Goal: Task Accomplishment & Management: Use online tool/utility

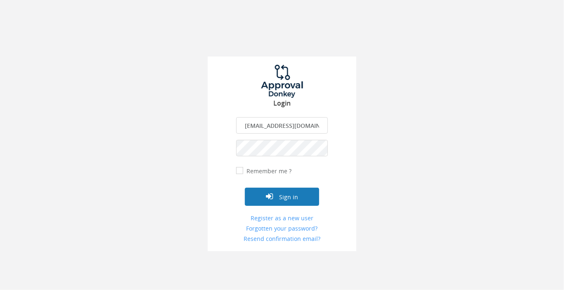
click at [285, 197] on button "Sign in" at bounding box center [282, 197] width 74 height 18
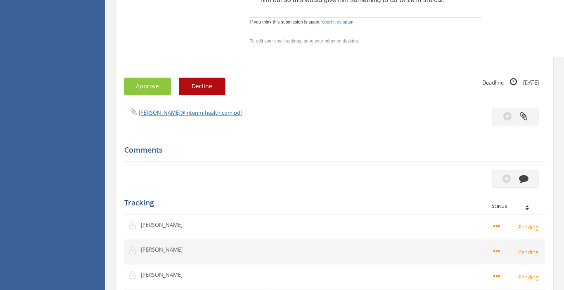
scroll to position [872, 0]
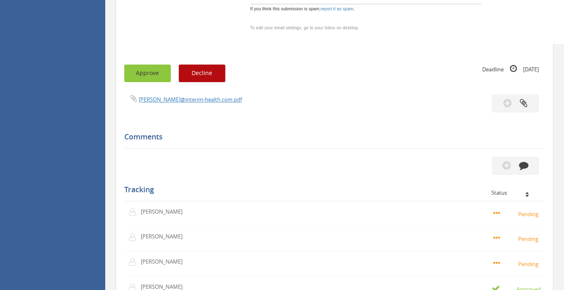
click at [152, 64] on button "Approve" at bounding box center [147, 73] width 47 height 18
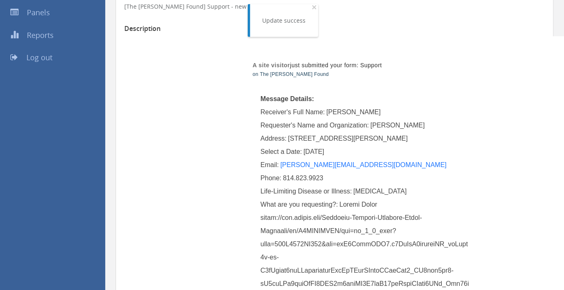
scroll to position [87, 0]
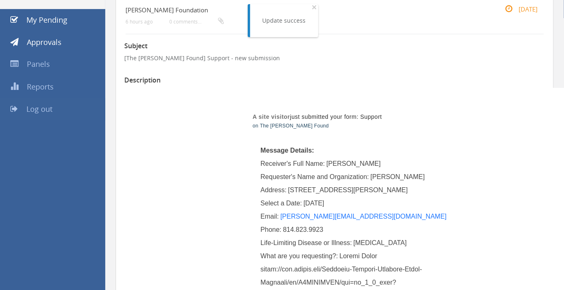
click at [46, 107] on span "Log out" at bounding box center [39, 109] width 26 height 10
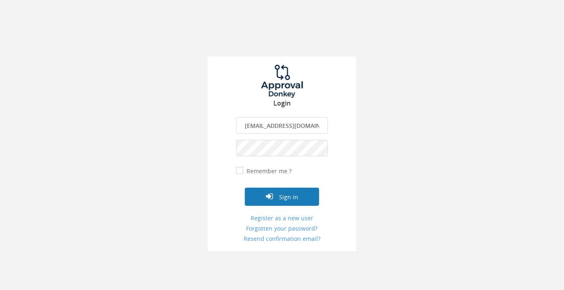
click at [282, 197] on button "Sign in" at bounding box center [282, 197] width 74 height 18
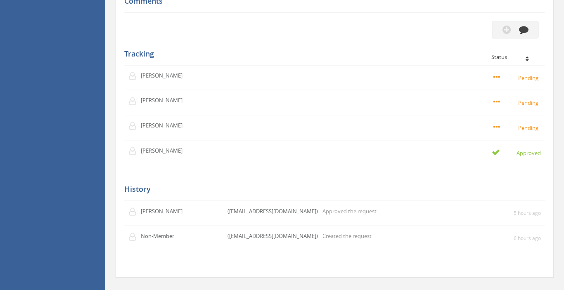
scroll to position [654, 0]
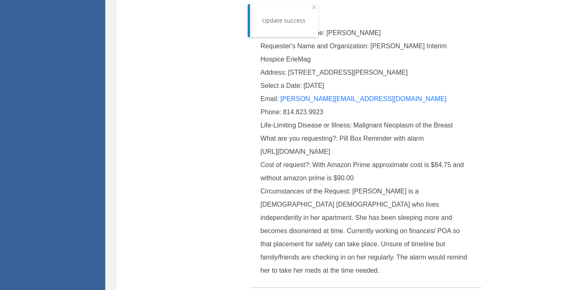
scroll to position [43, 0]
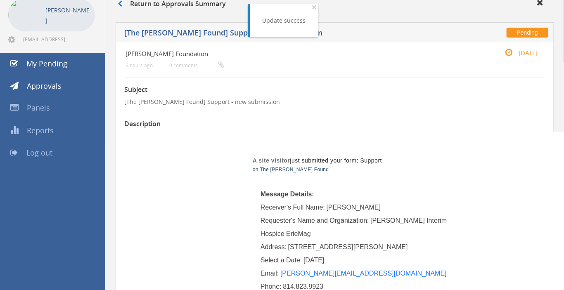
click at [47, 151] on span "Log out" at bounding box center [39, 153] width 26 height 10
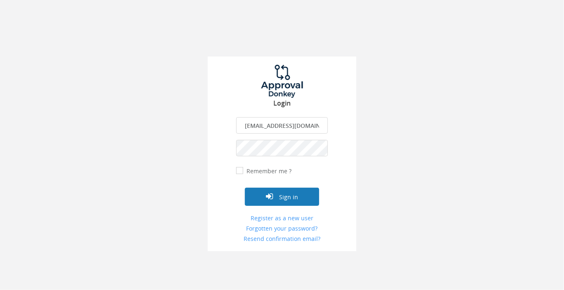
click at [288, 197] on button "Sign in" at bounding box center [282, 197] width 74 height 18
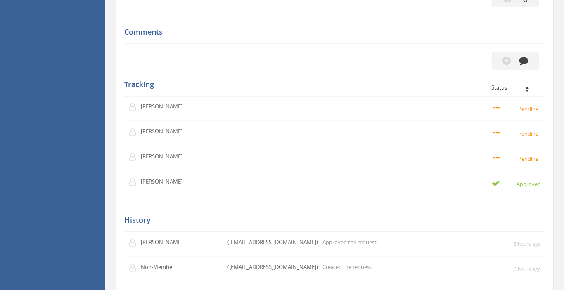
scroll to position [698, 0]
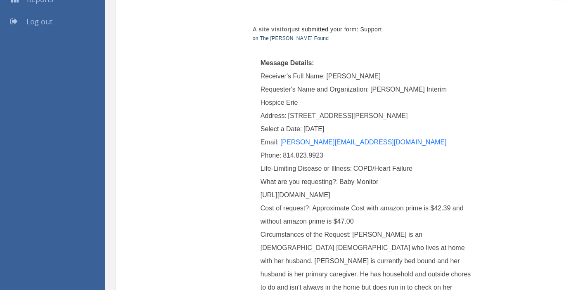
scroll to position [131, 0]
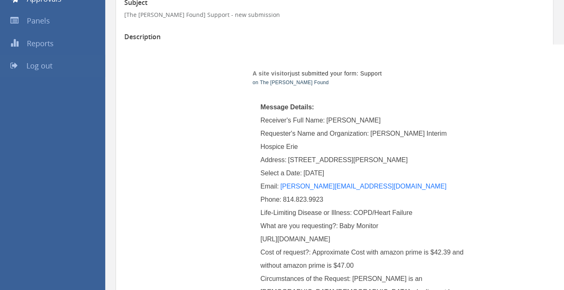
click at [45, 64] on span "Log out" at bounding box center [39, 66] width 26 height 10
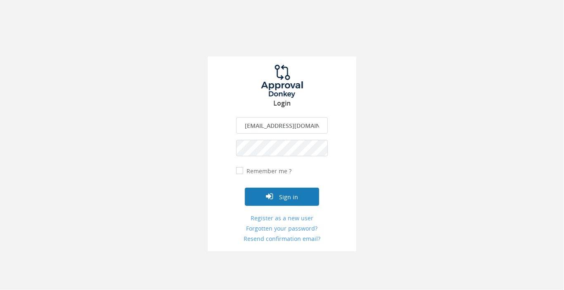
click at [283, 197] on button "Sign in" at bounding box center [282, 197] width 74 height 18
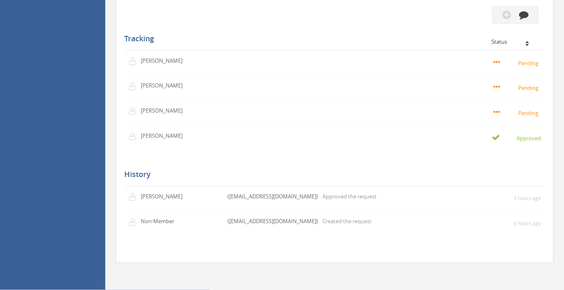
scroll to position [698, 0]
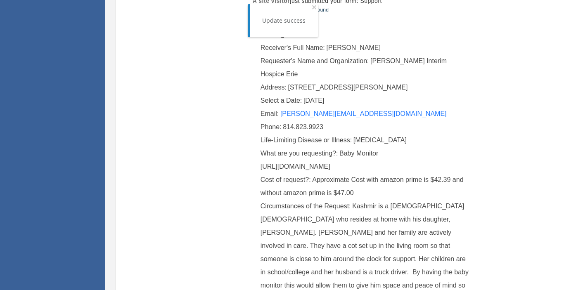
scroll to position [131, 0]
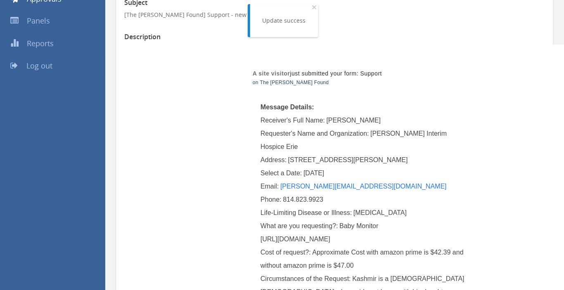
click at [34, 65] on span "Log out" at bounding box center [39, 66] width 26 height 10
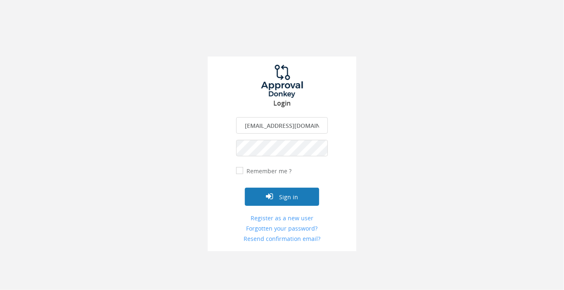
click at [298, 199] on button "Sign in" at bounding box center [282, 197] width 74 height 18
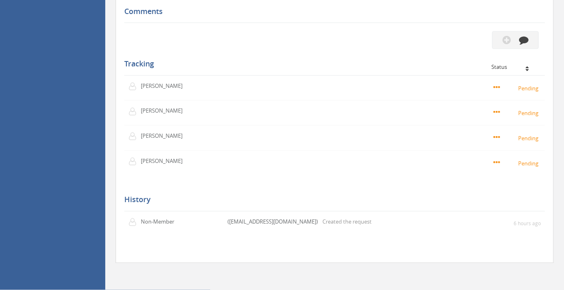
scroll to position [654, 0]
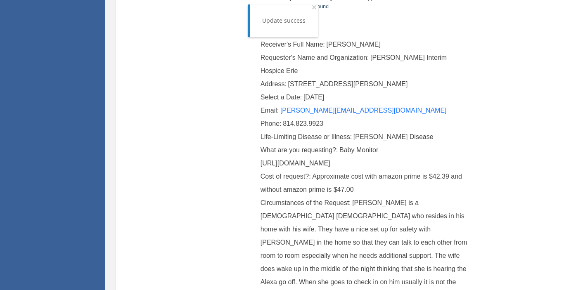
scroll to position [131, 0]
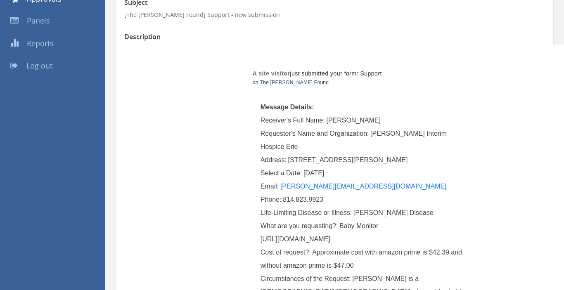
click at [46, 65] on span "Log out" at bounding box center [39, 66] width 26 height 10
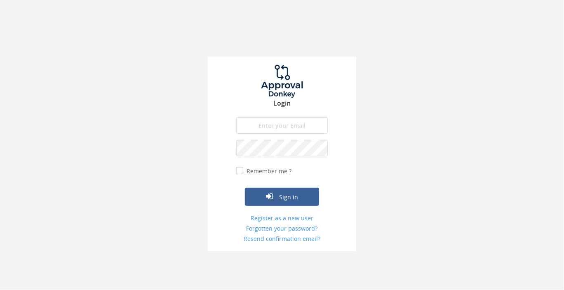
type input "[EMAIL_ADDRESS][DOMAIN_NAME]"
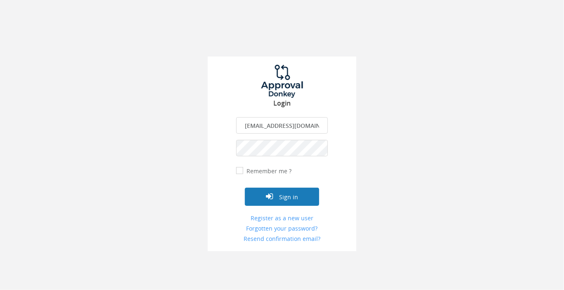
click at [282, 196] on button "Sign in" at bounding box center [282, 197] width 74 height 18
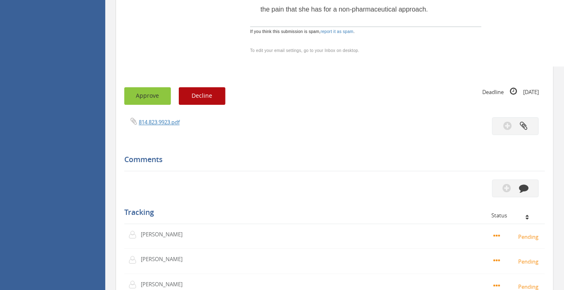
scroll to position [959, 0]
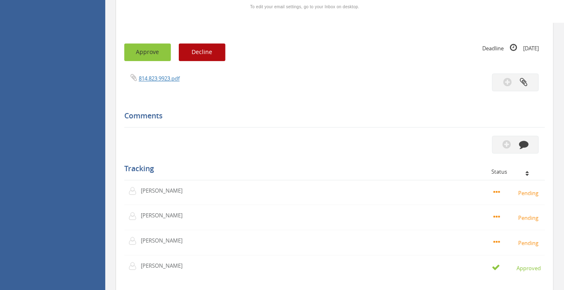
click at [147, 43] on button "Approve" at bounding box center [147, 52] width 47 height 18
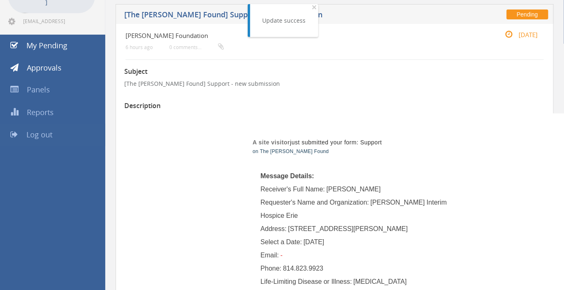
scroll to position [43, 0]
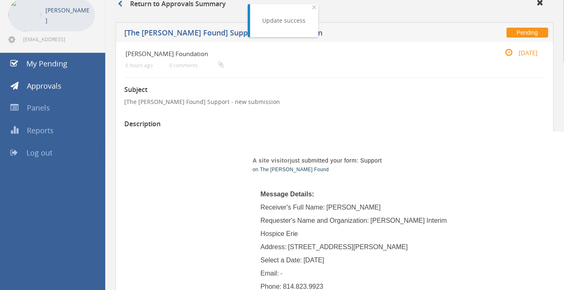
click at [34, 152] on span "Log out" at bounding box center [39, 153] width 26 height 10
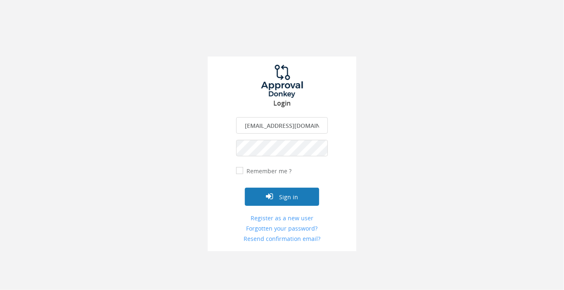
click at [285, 199] on button "Sign in" at bounding box center [282, 197] width 74 height 18
click at [288, 199] on button "Sign in" at bounding box center [282, 197] width 74 height 18
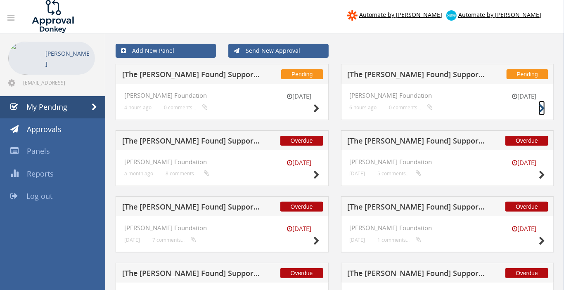
click at [542, 107] on icon at bounding box center [542, 108] width 6 height 9
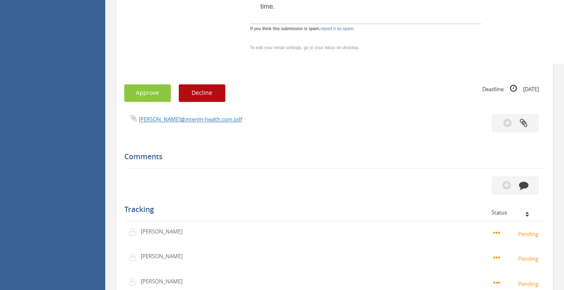
scroll to position [872, 0]
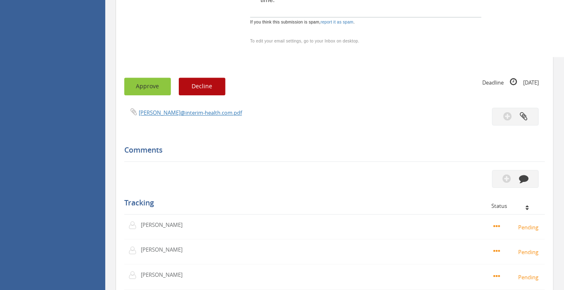
click at [157, 78] on button "Approve" at bounding box center [147, 87] width 47 height 18
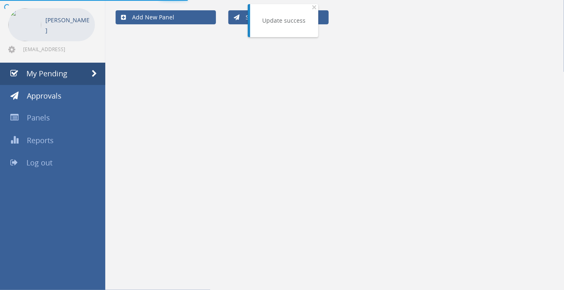
scroll to position [33, 0]
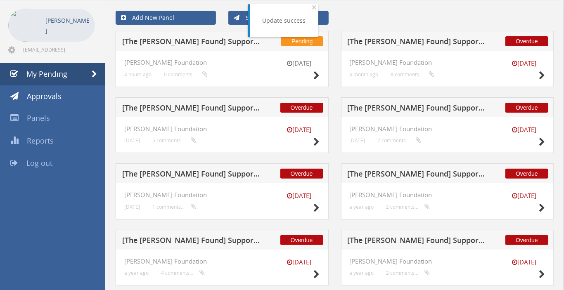
click at [42, 163] on span "Log out" at bounding box center [39, 163] width 26 height 10
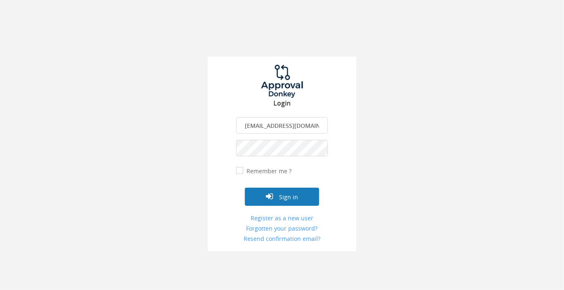
click at [285, 196] on button "Sign in" at bounding box center [282, 197] width 74 height 18
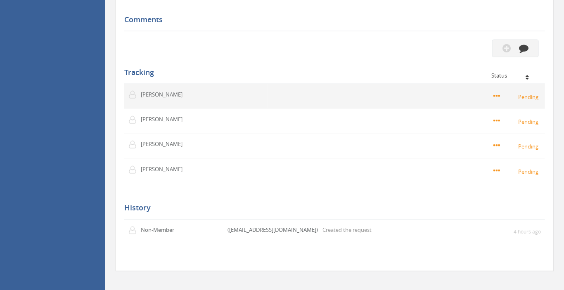
scroll to position [610, 0]
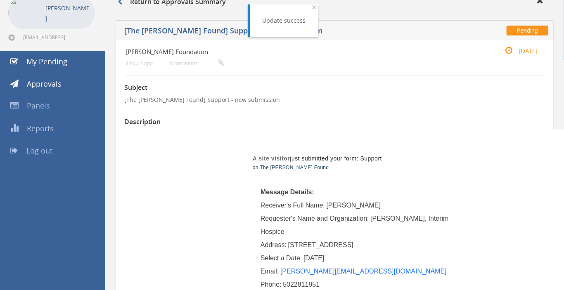
scroll to position [43, 0]
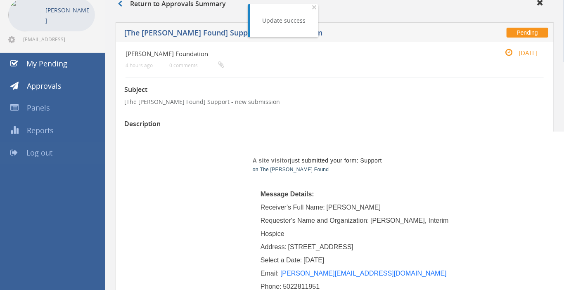
click at [45, 152] on span "Log out" at bounding box center [39, 153] width 26 height 10
